Goal: Task Accomplishment & Management: Manage account settings

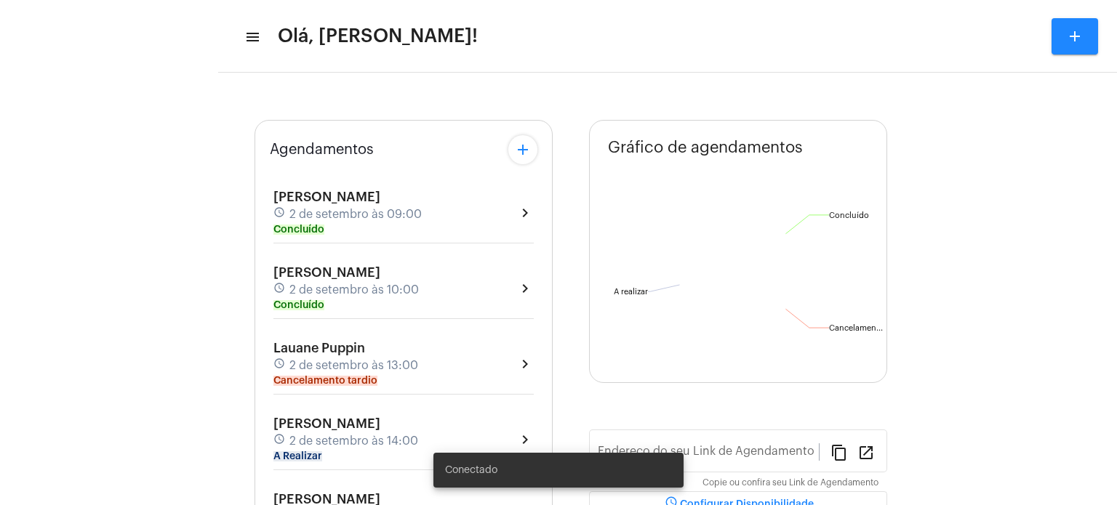
type input "[URL][DOMAIN_NAME]"
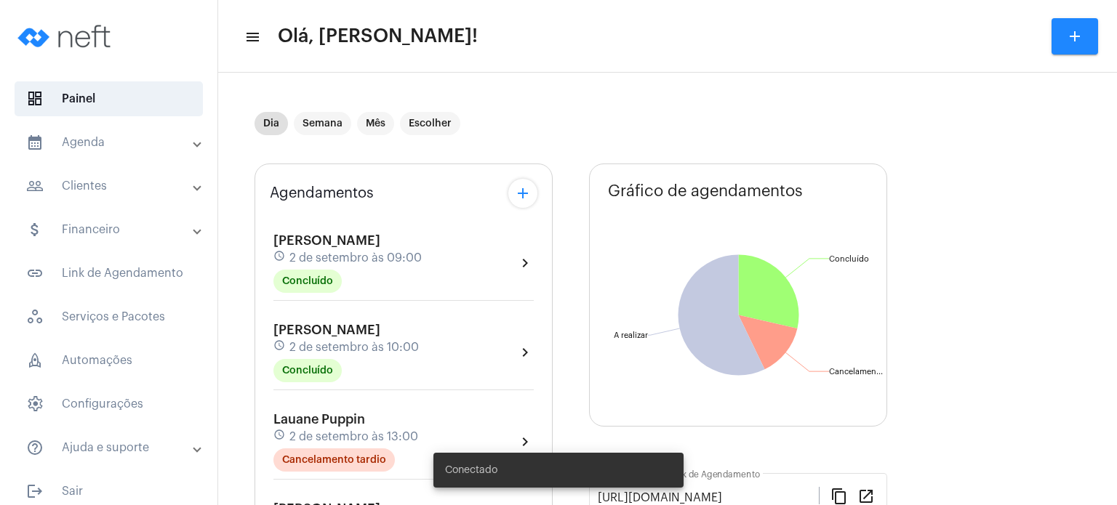
click at [524, 139] on div "Dia Semana Mês Escolher" at bounding box center [569, 123] width 629 height 73
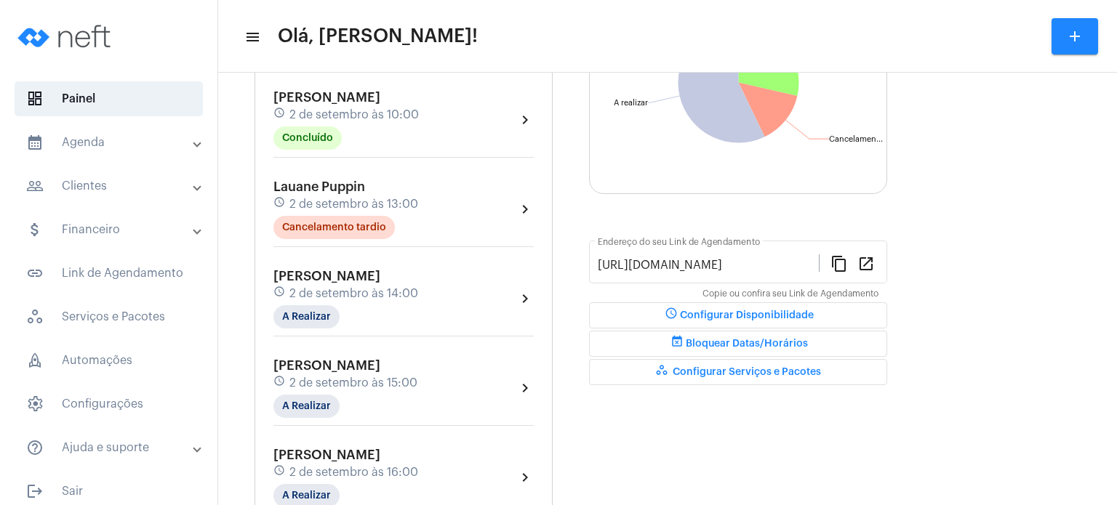
scroll to position [262, 0]
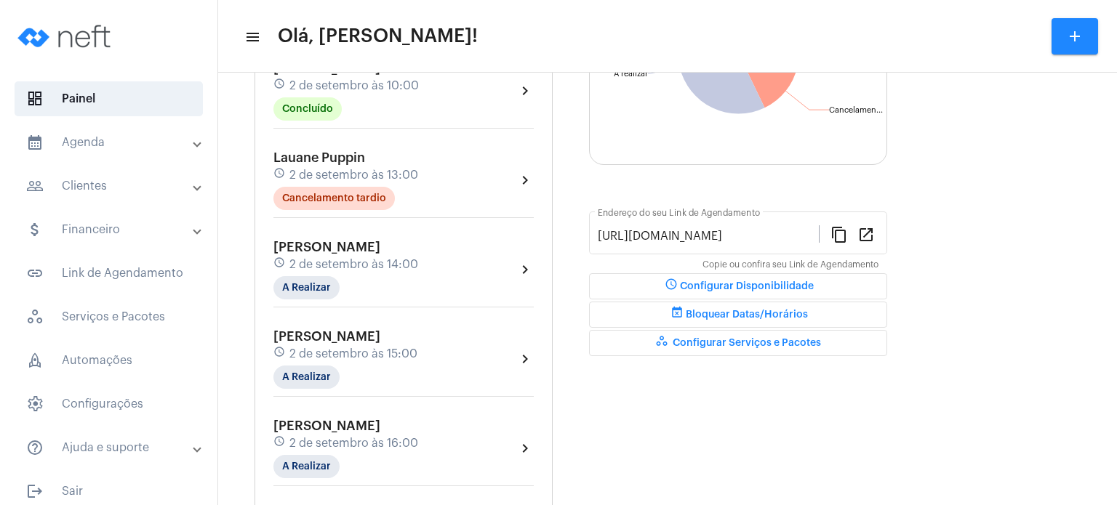
click at [317, 258] on span "2 de setembro às 14:00" at bounding box center [353, 264] width 129 height 13
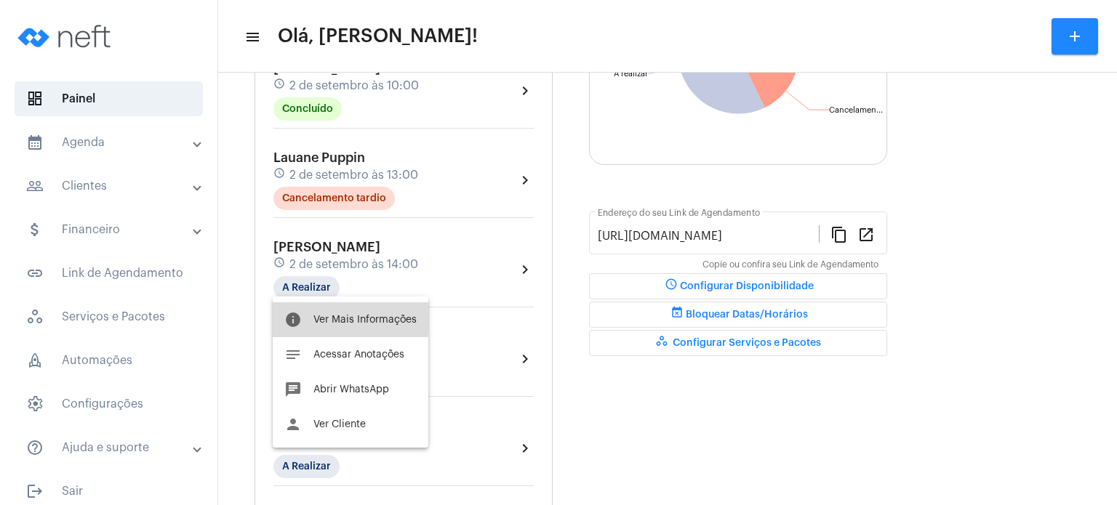
click at [332, 311] on button "info Ver Mais Informações" at bounding box center [351, 320] width 156 height 35
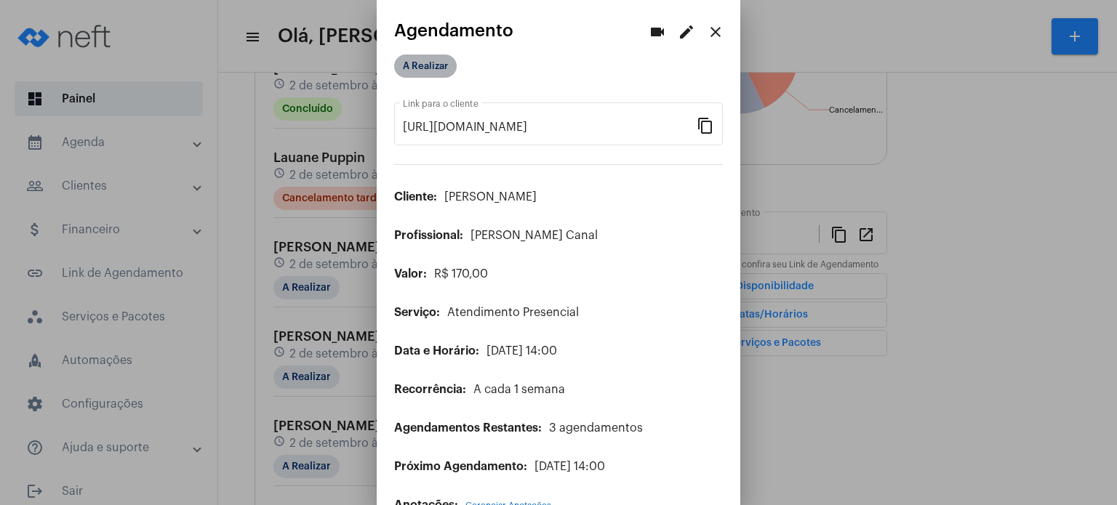
click at [444, 68] on mat-chip "A Realizar" at bounding box center [425, 66] width 63 height 23
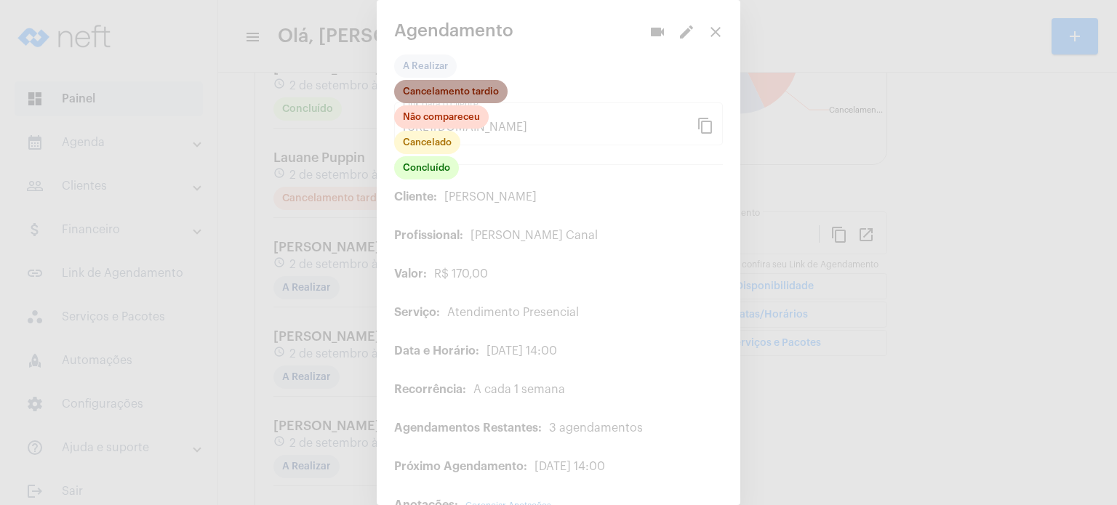
click at [463, 91] on mat-chip "Cancelamento tardio" at bounding box center [450, 91] width 113 height 23
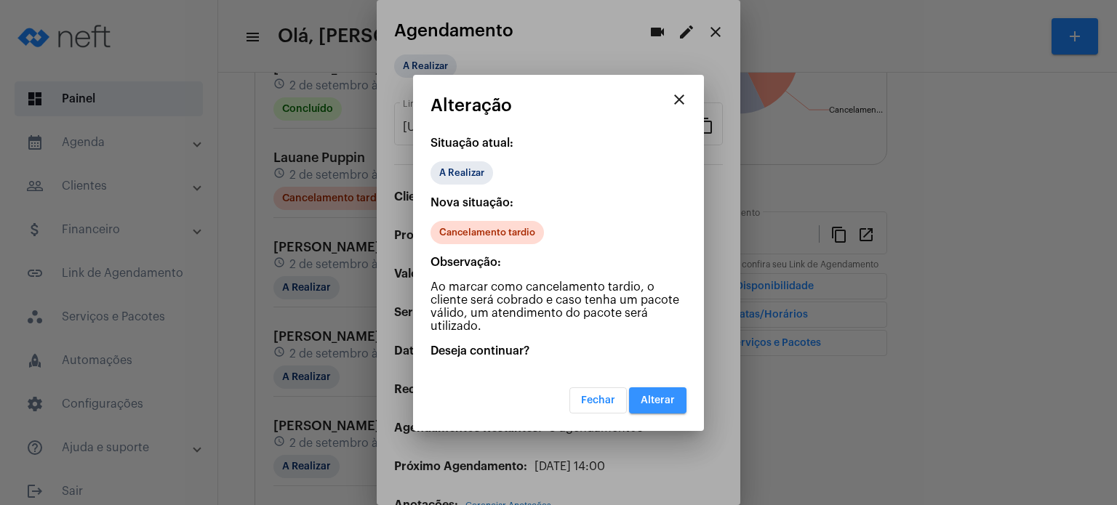
click at [655, 401] on span "Alterar" at bounding box center [658, 401] width 34 height 10
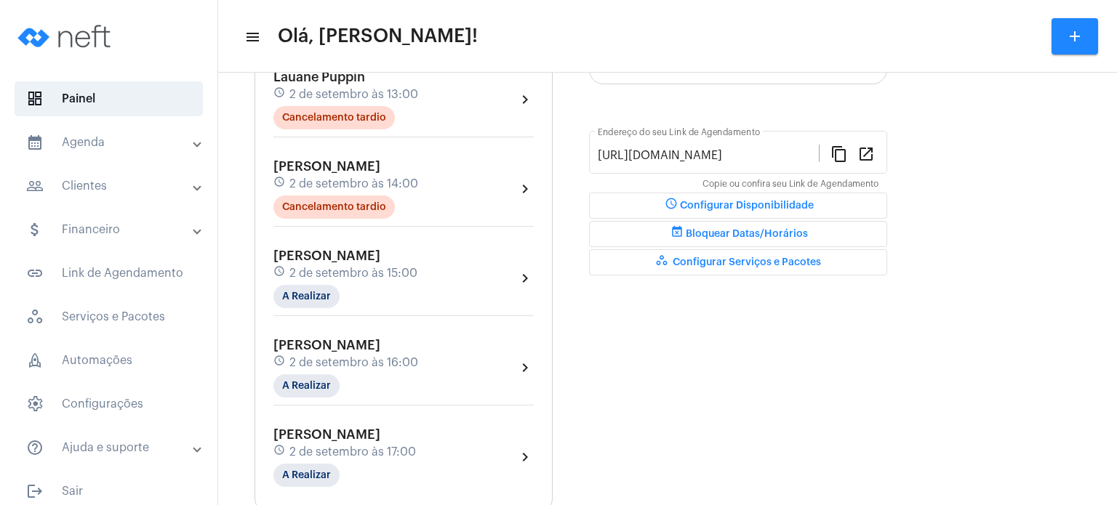
scroll to position [349, 0]
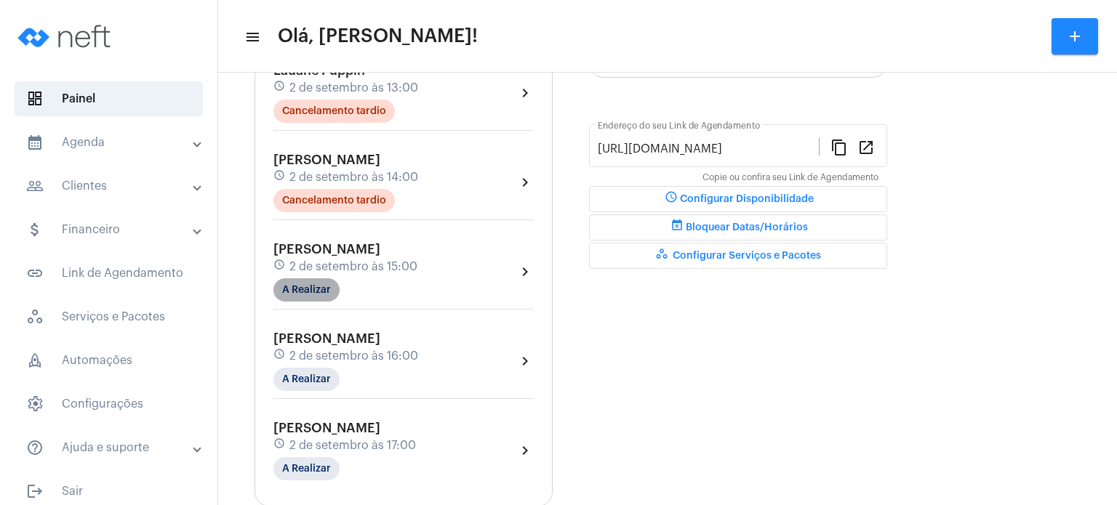
click at [301, 286] on mat-chip "A Realizar" at bounding box center [306, 290] width 66 height 23
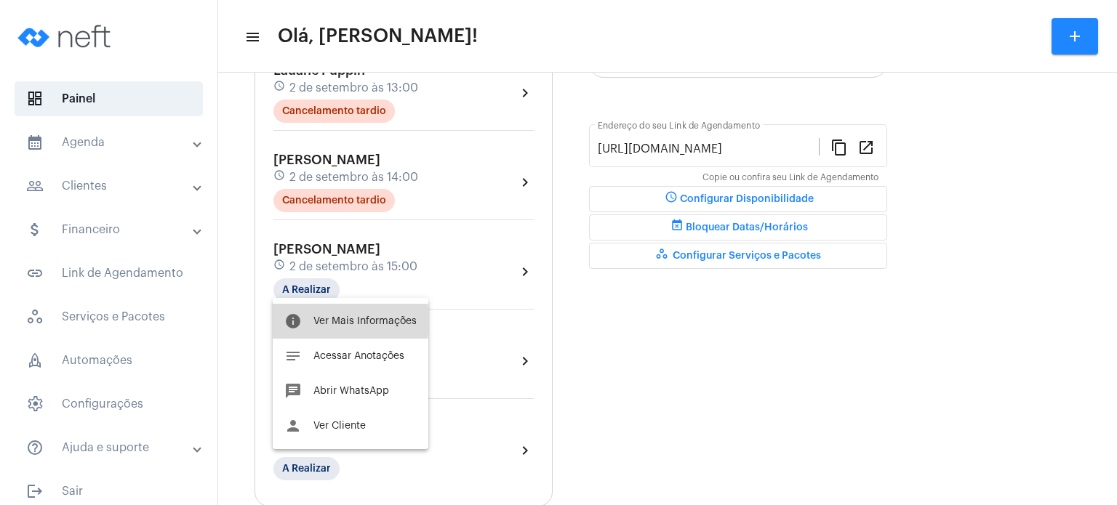
click at [321, 321] on span "Ver Mais Informações" at bounding box center [364, 321] width 103 height 10
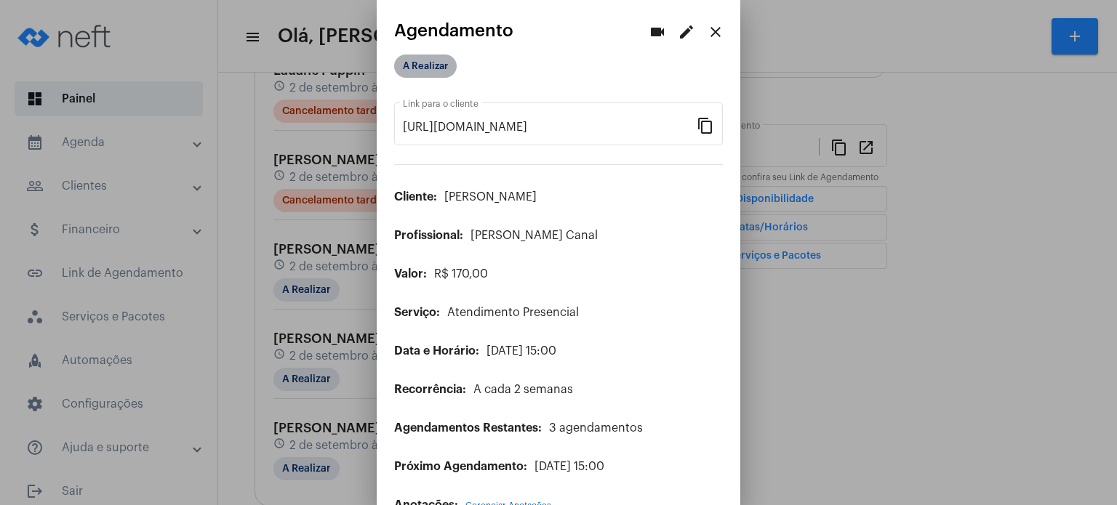
click at [437, 63] on mat-chip "A Realizar" at bounding box center [425, 66] width 63 height 23
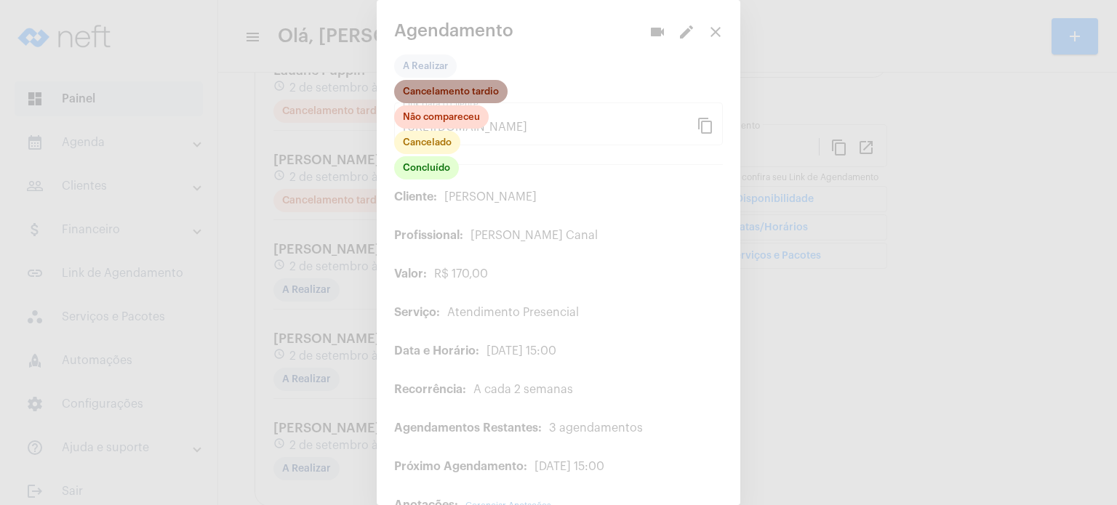
click at [465, 95] on mat-chip "Cancelamento tardio" at bounding box center [450, 91] width 113 height 23
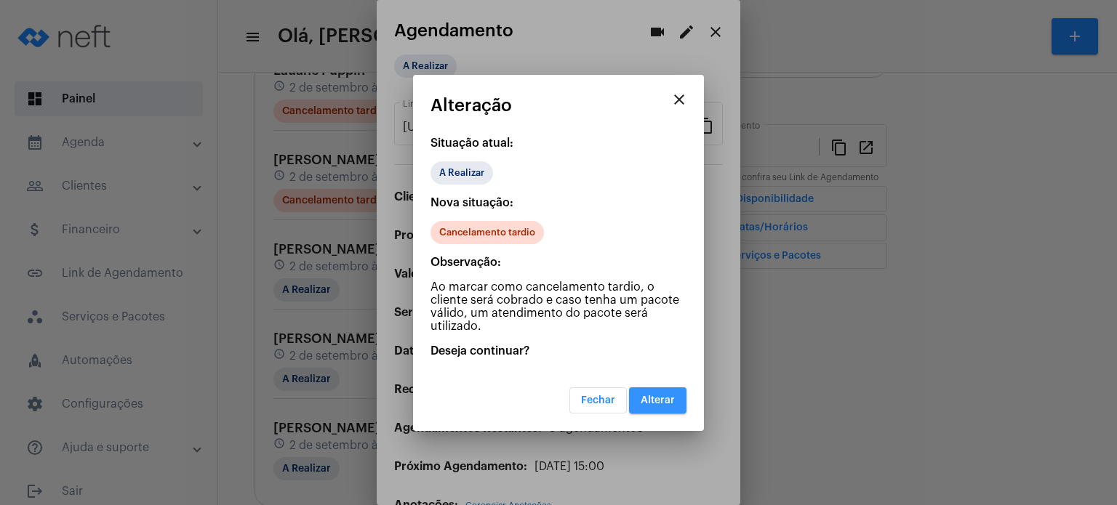
click at [652, 396] on span "Alterar" at bounding box center [658, 401] width 34 height 10
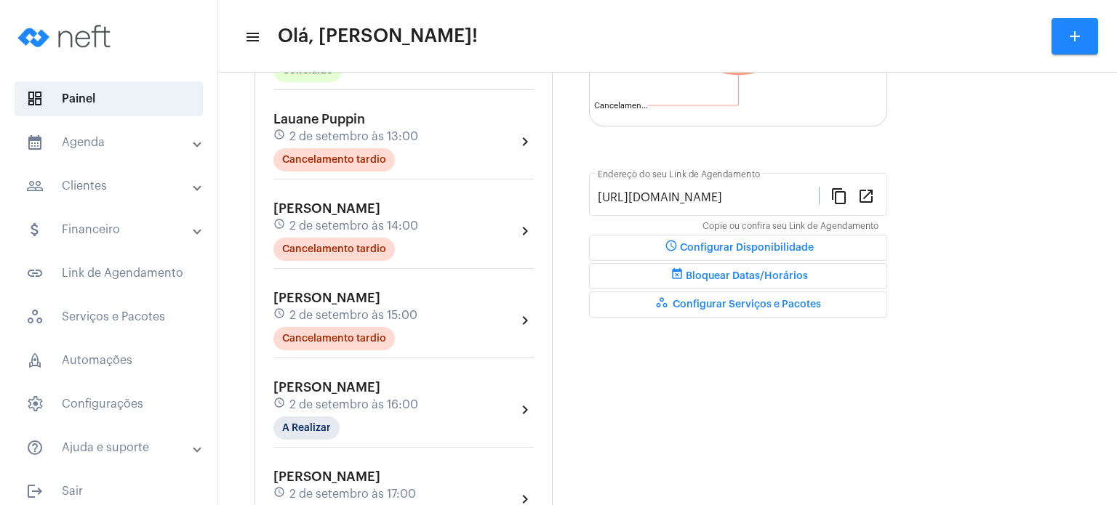
scroll to position [291, 0]
